Goal: Task Accomplishment & Management: Complete application form

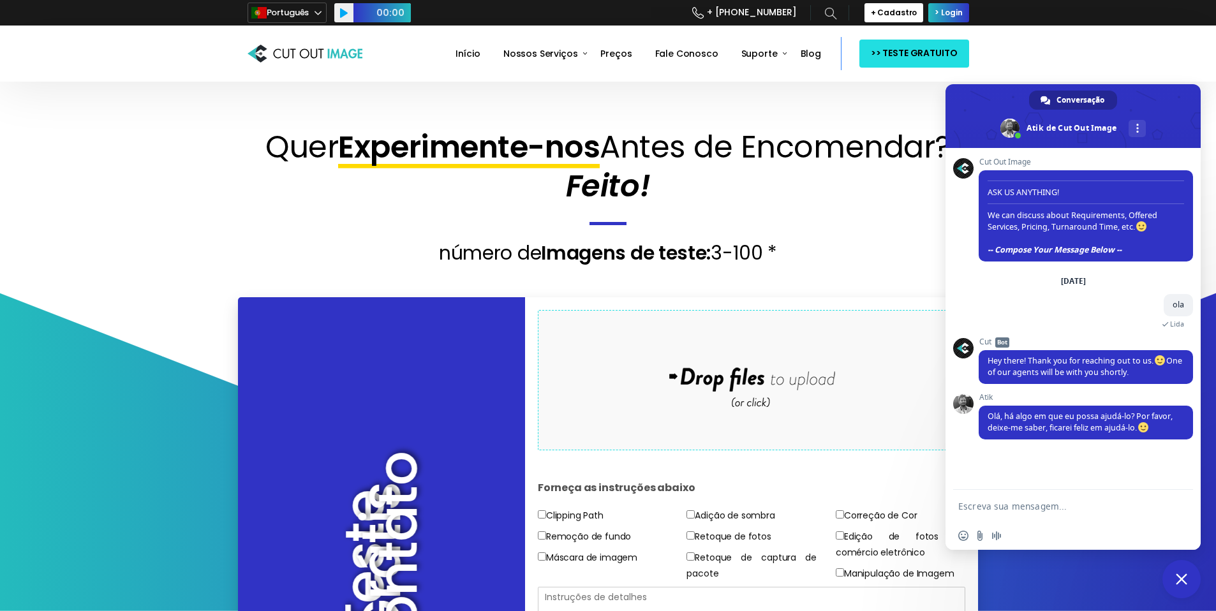
click at [734, 379] on div "Drop files here to upload" at bounding box center [751, 380] width 273 height 78
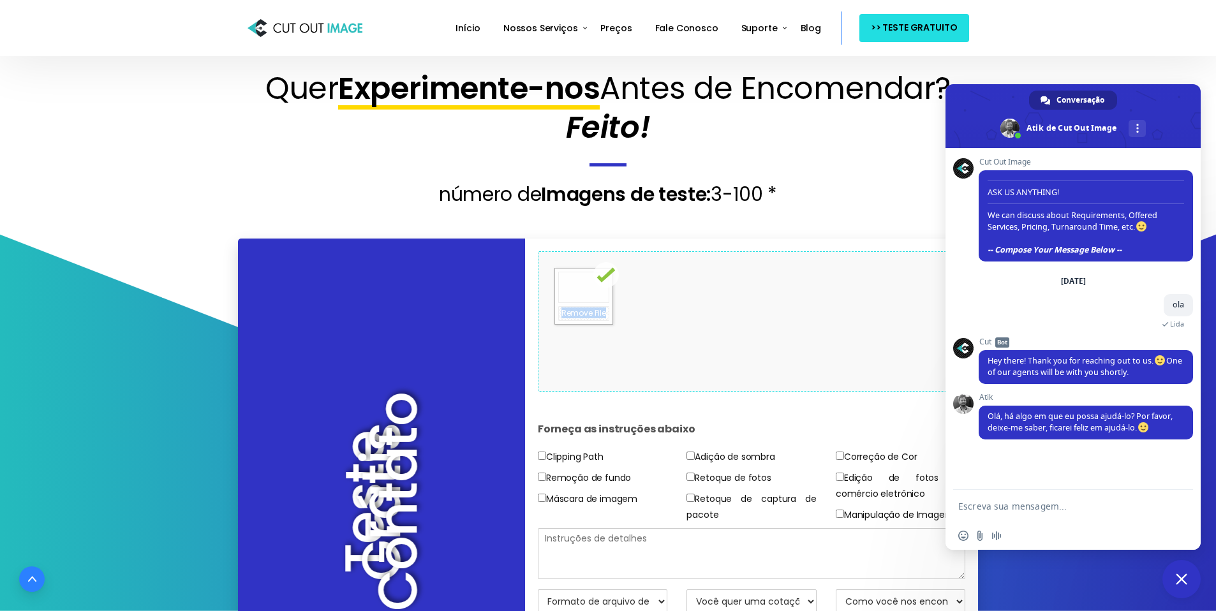
scroll to position [65, 0]
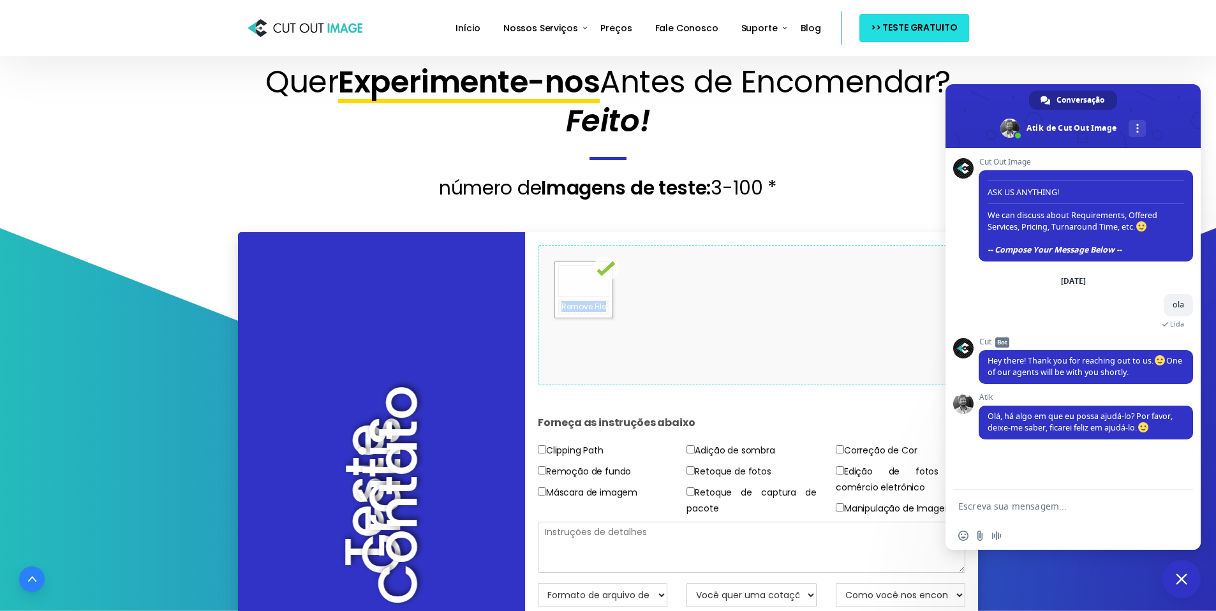
click at [541, 467] on input"] "Remoção de fundo" at bounding box center [542, 470] width 8 height 8
checkbox input"] "true"
click at [666, 538] on textarea at bounding box center [752, 547] width 428 height 51
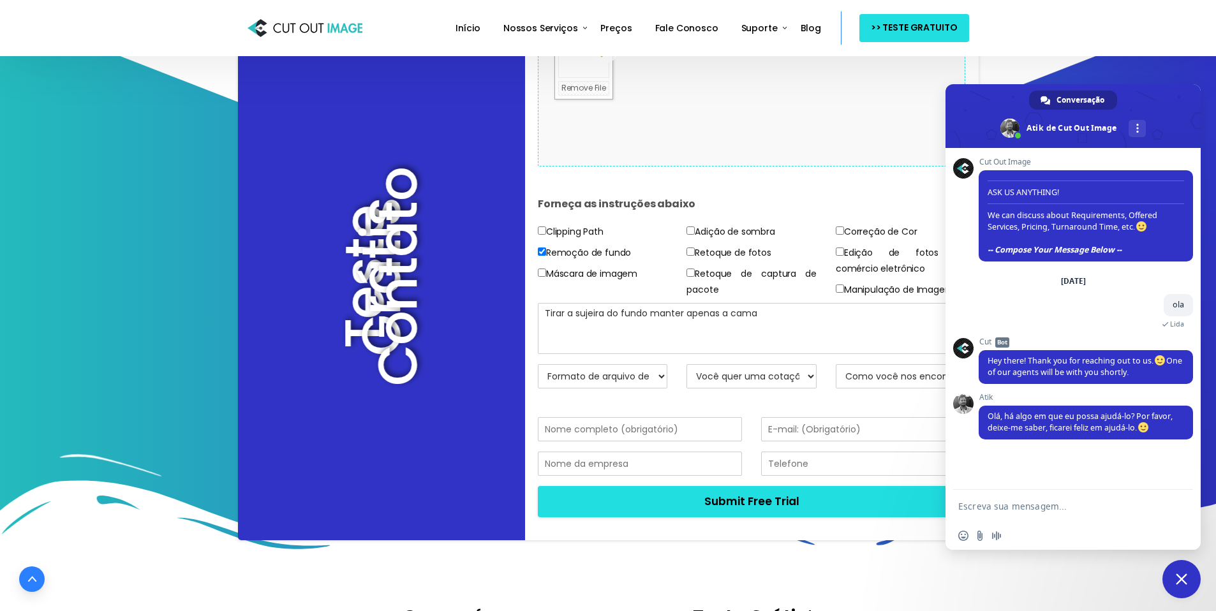
type textarea "Tirar a sujeira do fundo manter apenas a cama"
click at [1181, 573] on span "Bate-papo" at bounding box center [1180, 578] width 11 height 11
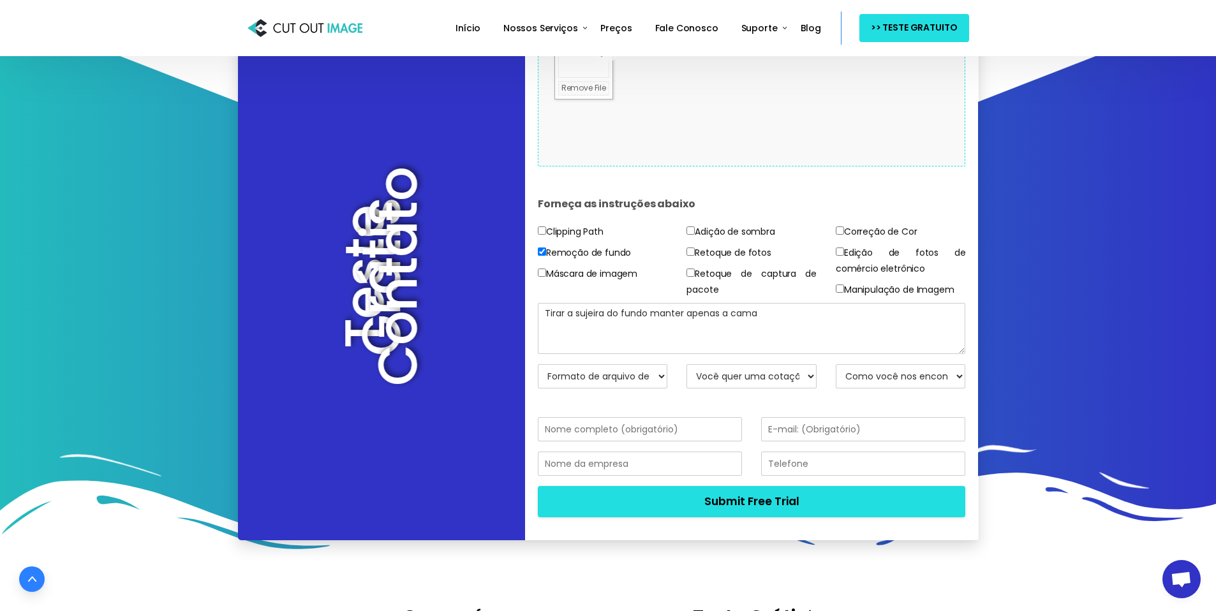
click at [651, 376] on select "Formato de arquivo de retorno JPG - BG Branco PNG - BG transparente PSD - Másca…" at bounding box center [603, 376] width 130 height 24
select select "PNG w/ Transparent BG"
click at [538, 364] on select "Formato de arquivo de retorno JPG - BG Branco PNG - BG transparente PSD - Másca…" at bounding box center [603, 376] width 130 height 24
click at [788, 379] on select "Você quer uma cotação? Não, apenas imagens de teste Sim, cotação por favor" at bounding box center [751, 376] width 130 height 24
select select "Yes"
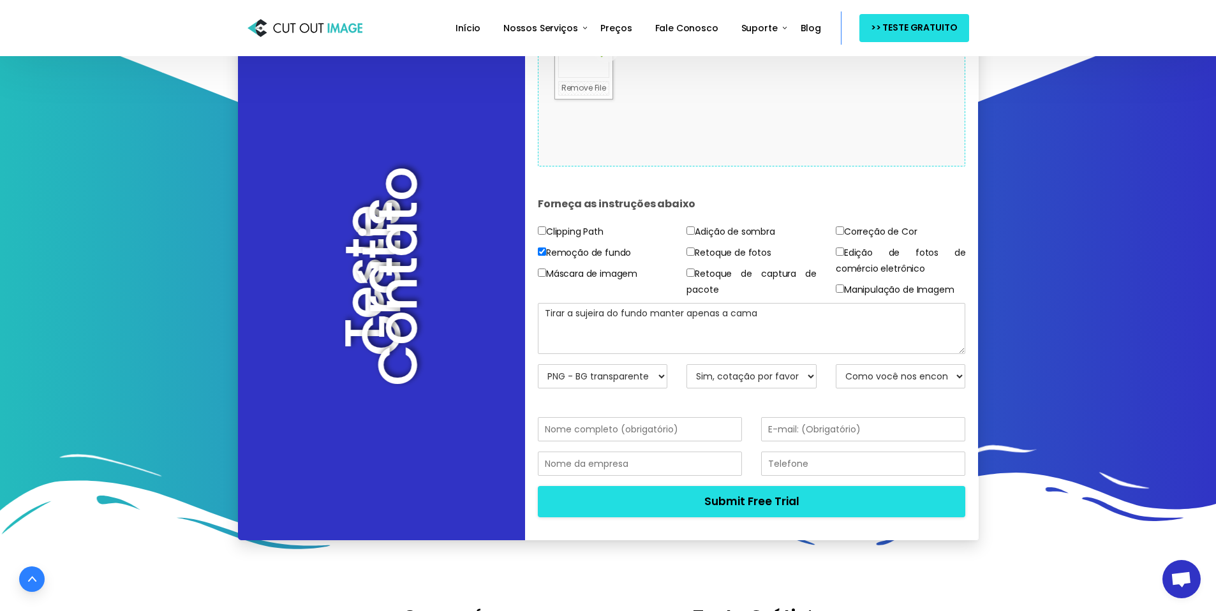
click at [686, 364] on select "Você quer uma cotação? Não, apenas imagens de teste Sim, cotação por favor" at bounding box center [751, 376] width 130 height 24
click at [899, 379] on select "Como você nos encontrou? Envie um e-mail para Mecanismo de busca Amigo / Colega…" at bounding box center [900, 376] width 130 height 24
select select "Search Engine"
click at [835, 364] on select "Como você nos encontrou? Envie um e-mail para Mecanismo de busca Amigo / Colega…" at bounding box center [900, 376] width 130 height 24
click at [714, 428] on input "text" at bounding box center [640, 429] width 204 height 24
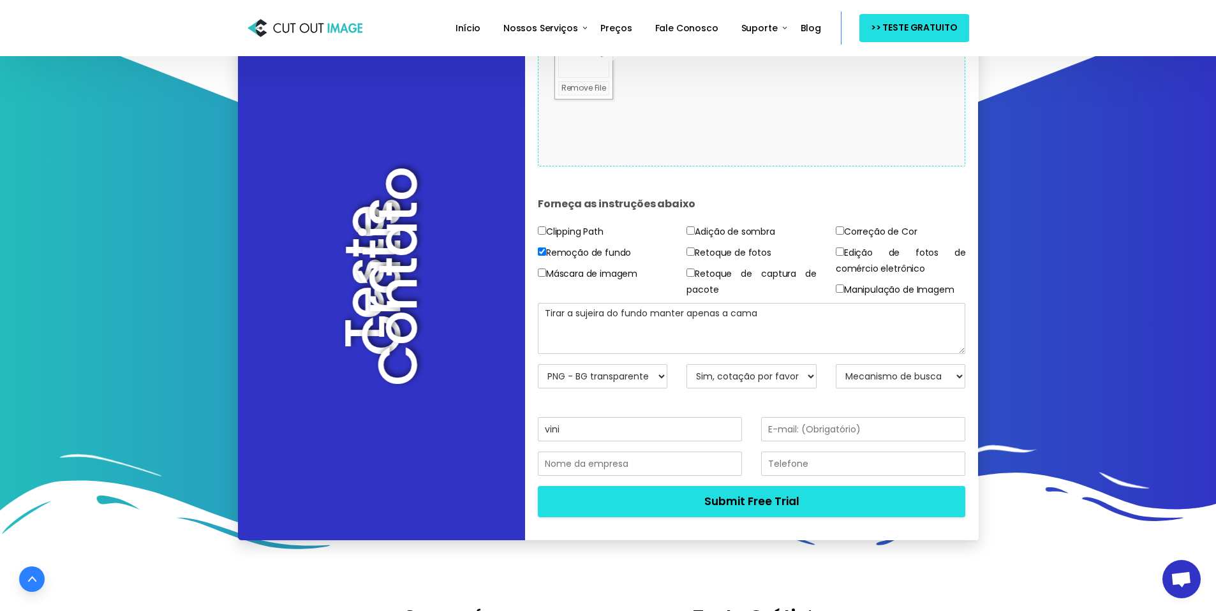
type input "vinicius [DEMOGRAPHIC_DATA] novaes"
type input "[EMAIL_ADDRESS][DOMAIN_NAME]"
type input "41984025839"
click at [817, 433] on input "[EMAIL_ADDRESS][DOMAIN_NAME]" at bounding box center [863, 429] width 204 height 24
drag, startPoint x: 883, startPoint y: 431, endPoint x: 756, endPoint y: 422, distance: 127.2
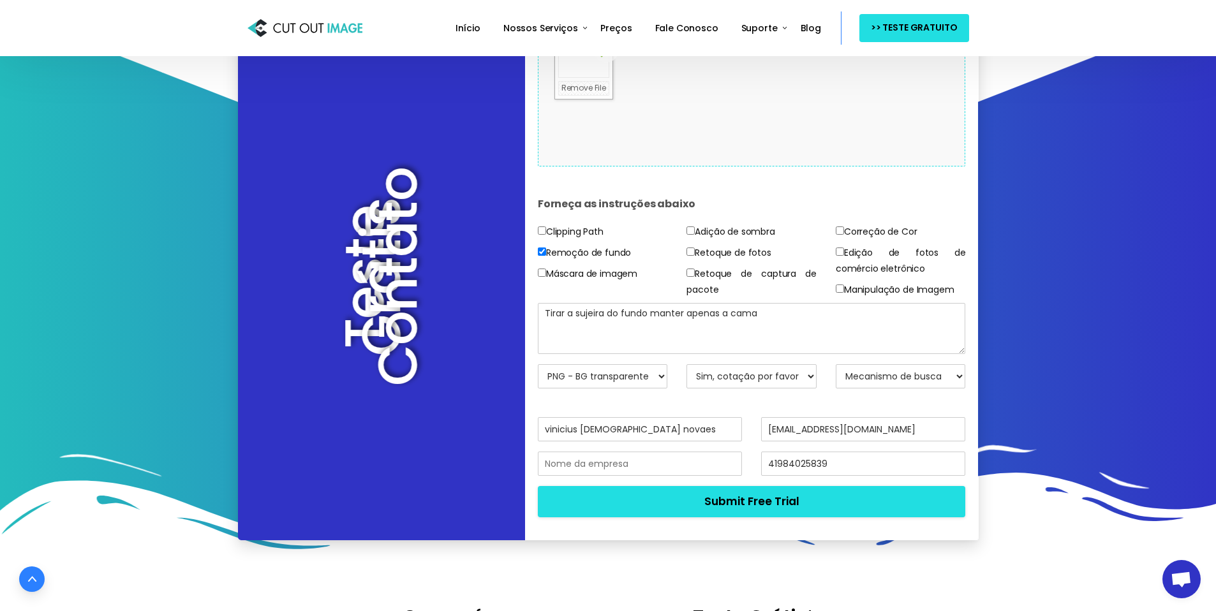
click at [756, 422] on div "[EMAIL_ADDRESS][DOMAIN_NAME]" at bounding box center [862, 434] width 223 height 34
type input "[EMAIL_ADDRESS][DOMAIN_NAME]"
click at [848, 464] on input "41984025839" at bounding box center [863, 464] width 204 height 24
type input "41984025837"
click at [645, 467] on input "text" at bounding box center [640, 464] width 204 height 24
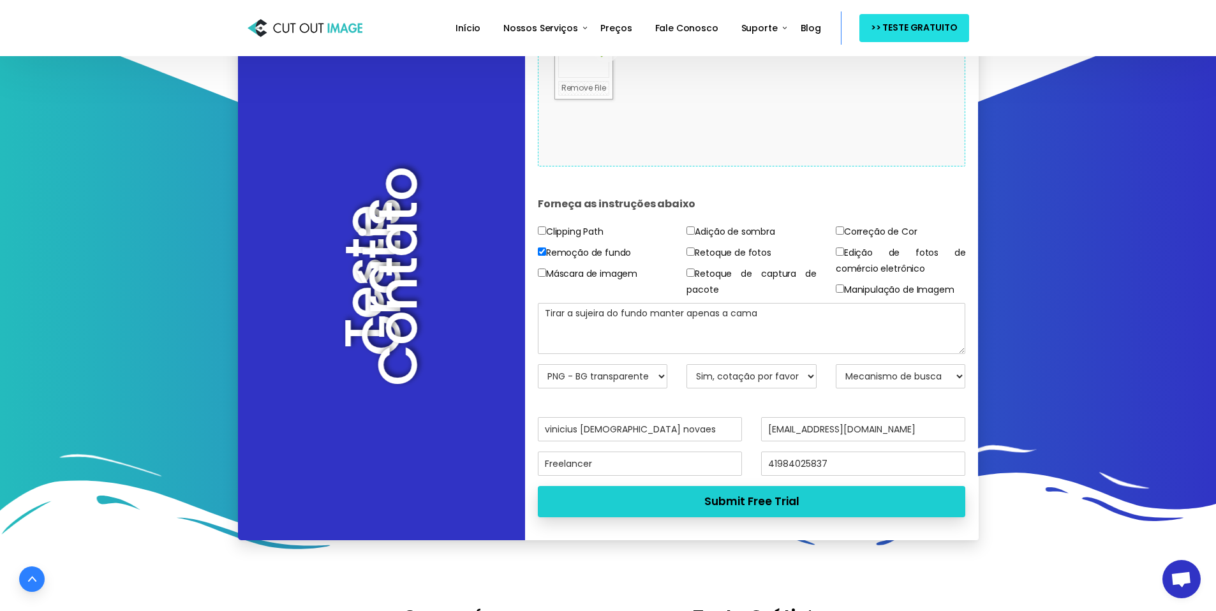
type input "Freelancer"
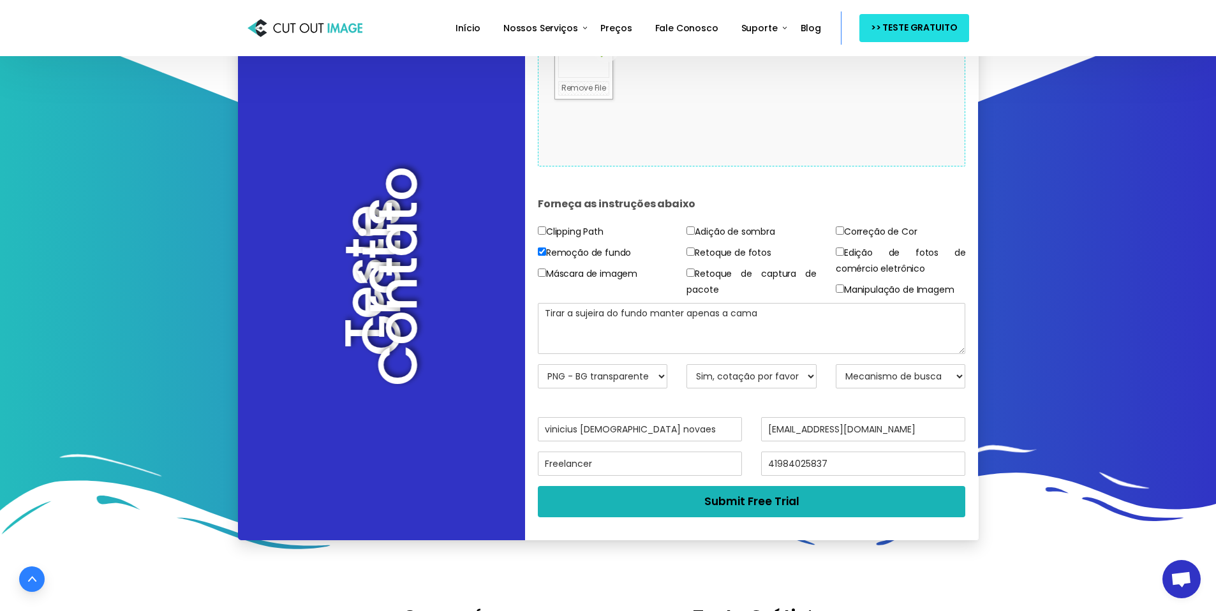
click at [783, 497] on button "Submit Free Trial" at bounding box center [752, 501] width 428 height 31
